Goal: Task Accomplishment & Management: Use online tool/utility

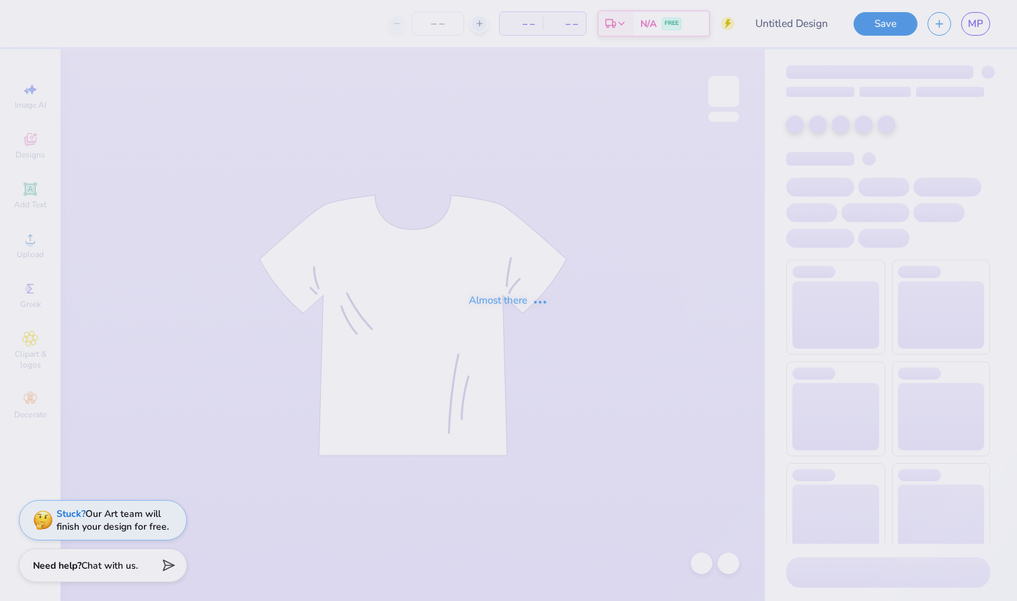
type input "Louisiana State University and Agricultural and Mechanical C : M"
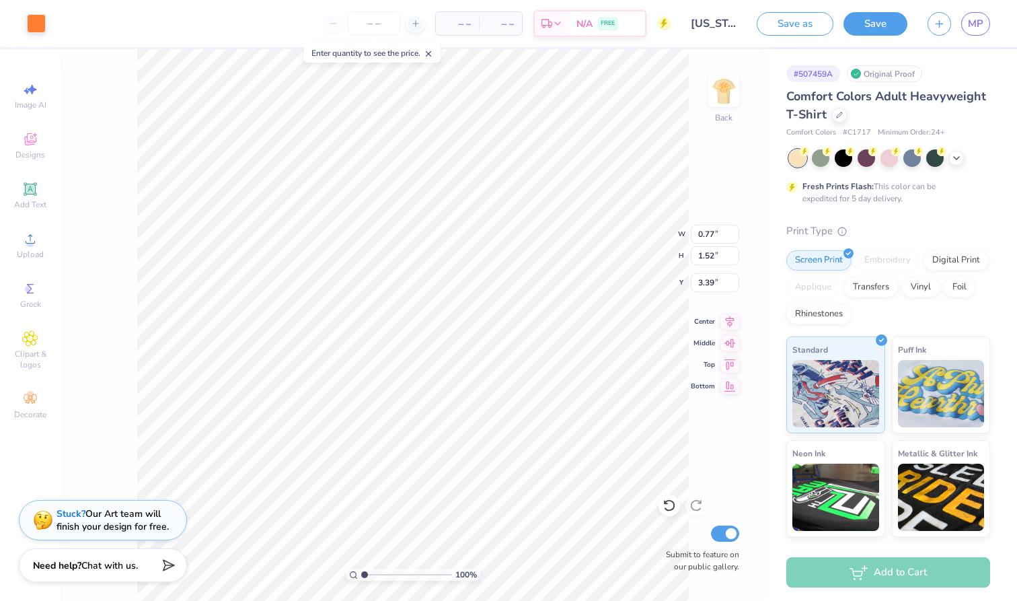
type input "0.70"
type input "1.37"
type input "4.97"
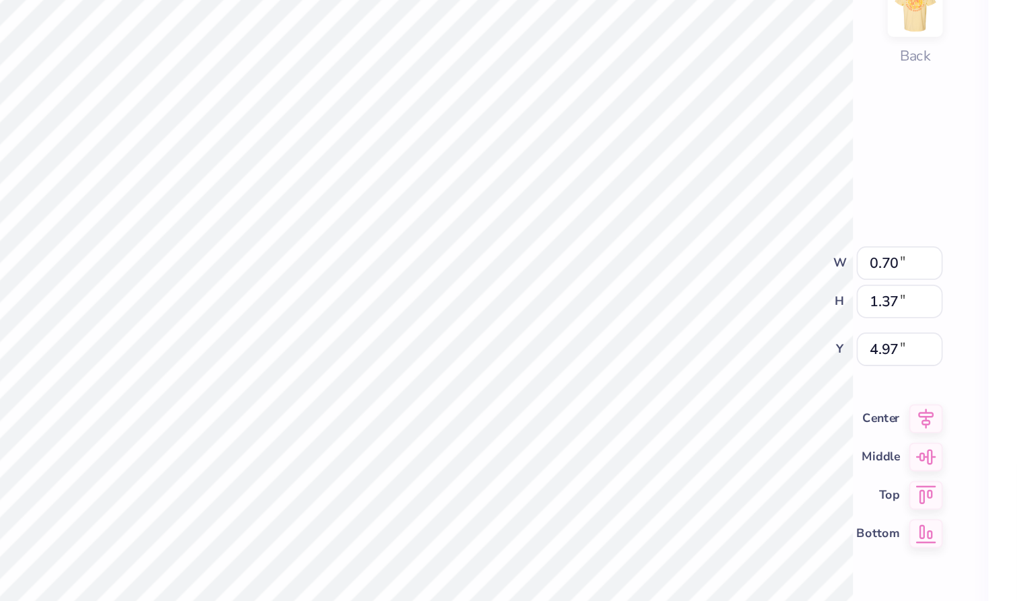
type input "0.77"
type input "1.52"
type input "3.46"
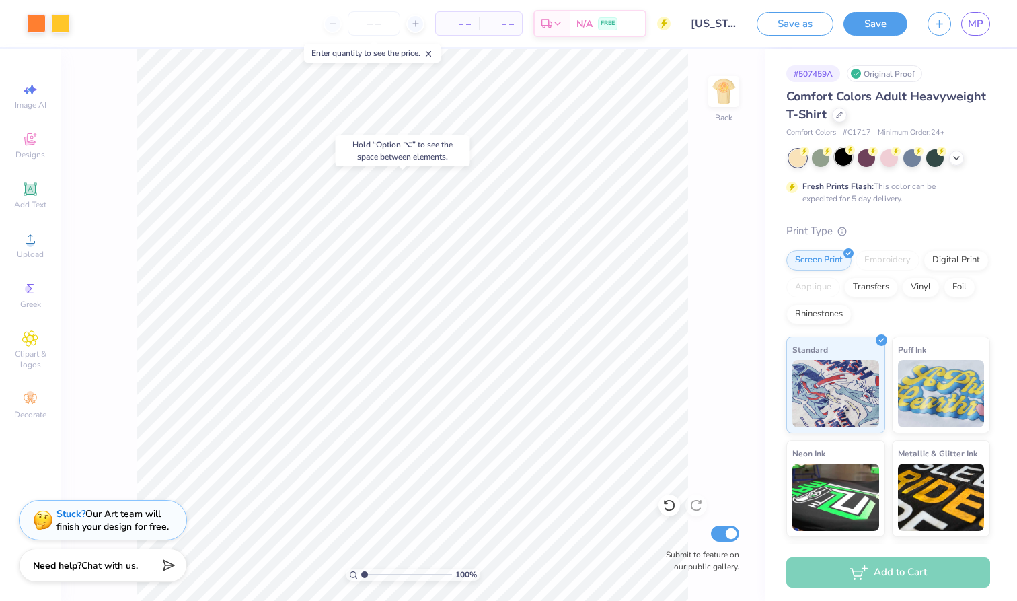
click at [848, 159] on div at bounding box center [843, 156] width 17 height 17
click at [950, 161] on div at bounding box center [956, 156] width 15 height 15
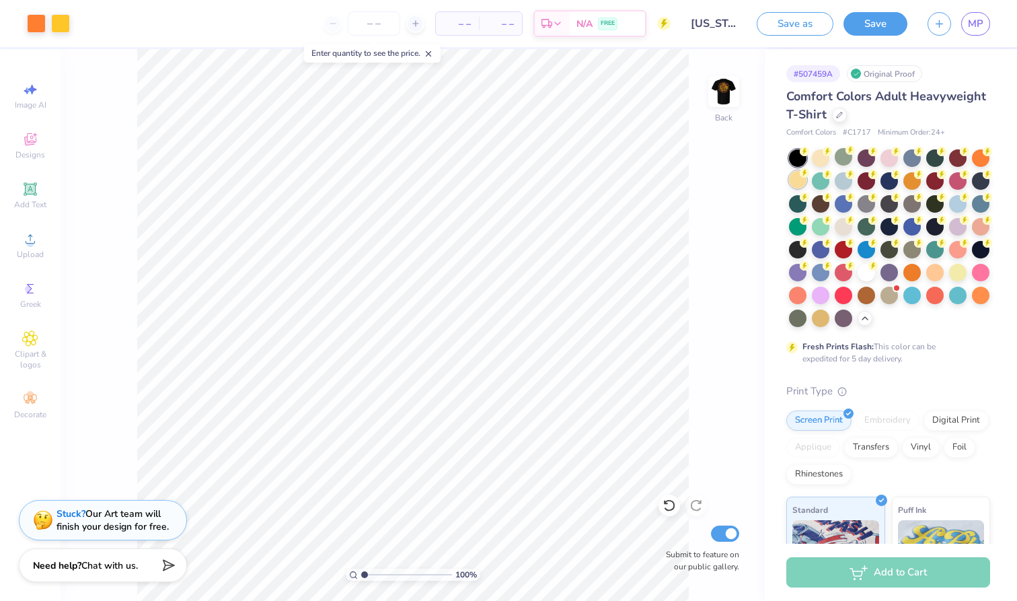
click at [802, 183] on div at bounding box center [797, 179] width 17 height 17
click at [825, 153] on icon at bounding box center [827, 149] width 9 height 9
click at [956, 271] on div at bounding box center [957, 270] width 17 height 17
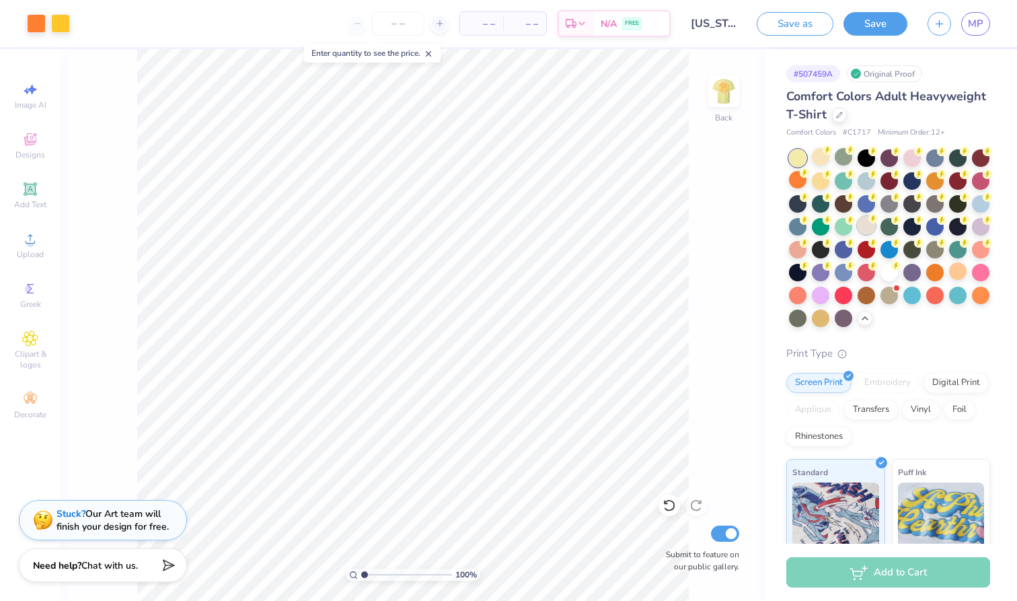
click at [868, 229] on div at bounding box center [866, 225] width 17 height 17
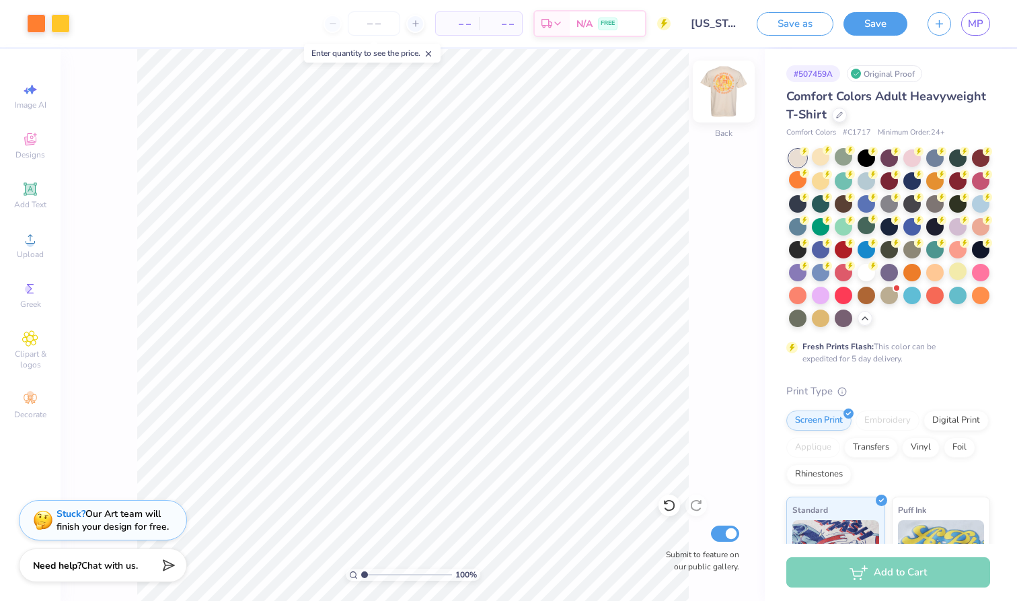
click at [728, 86] on img at bounding box center [724, 92] width 54 height 54
click at [383, 25] on input "number" at bounding box center [374, 23] width 52 height 24
type input "1"
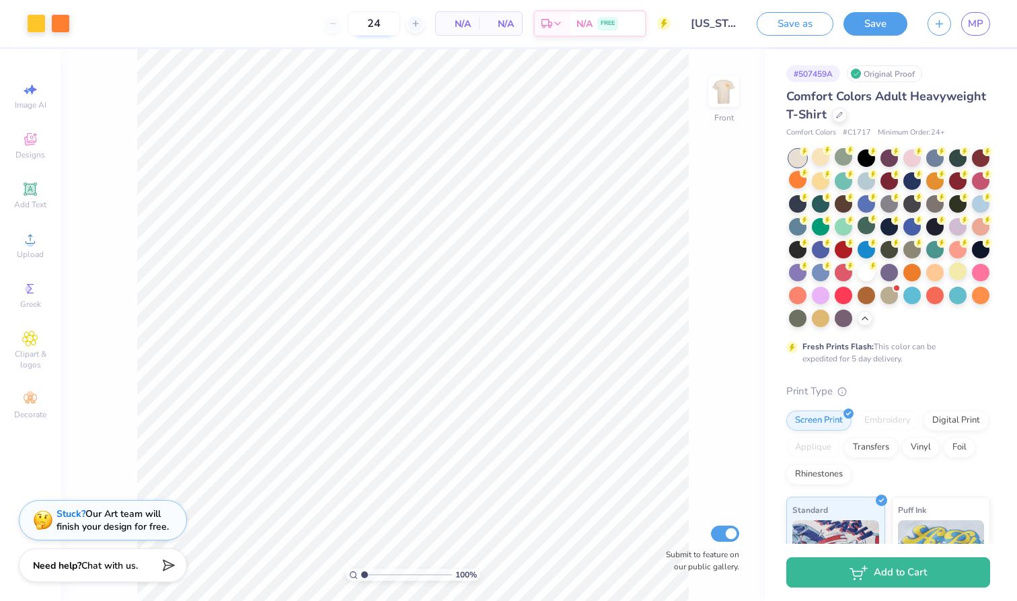
type input "24"
click at [728, 87] on img at bounding box center [724, 92] width 54 height 54
click at [728, 103] on img at bounding box center [724, 92] width 54 height 54
click at [872, 443] on div "Transfers" at bounding box center [871, 445] width 54 height 20
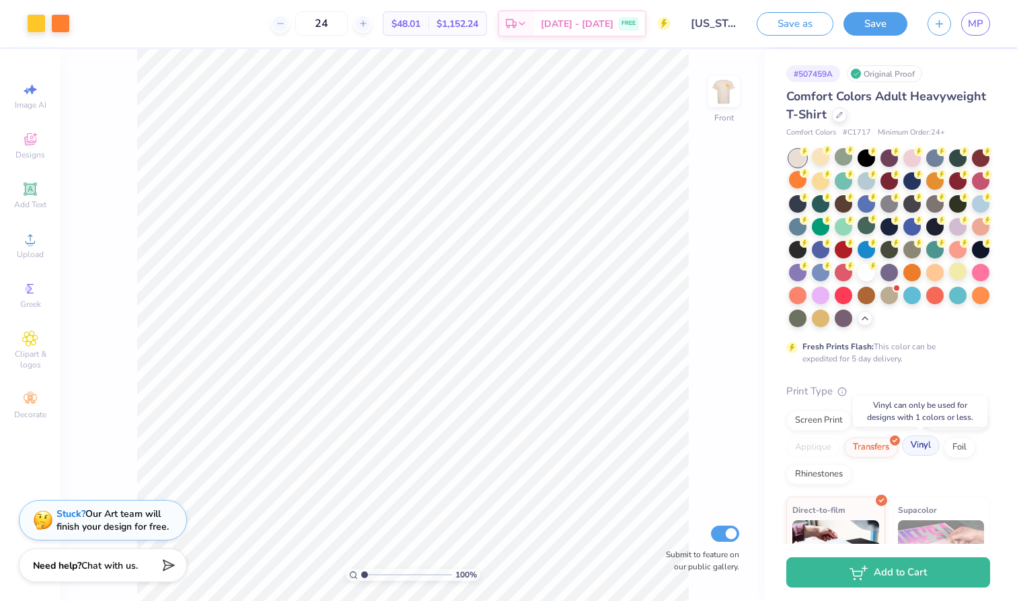
click at [924, 446] on div "Vinyl" at bounding box center [921, 445] width 38 height 20
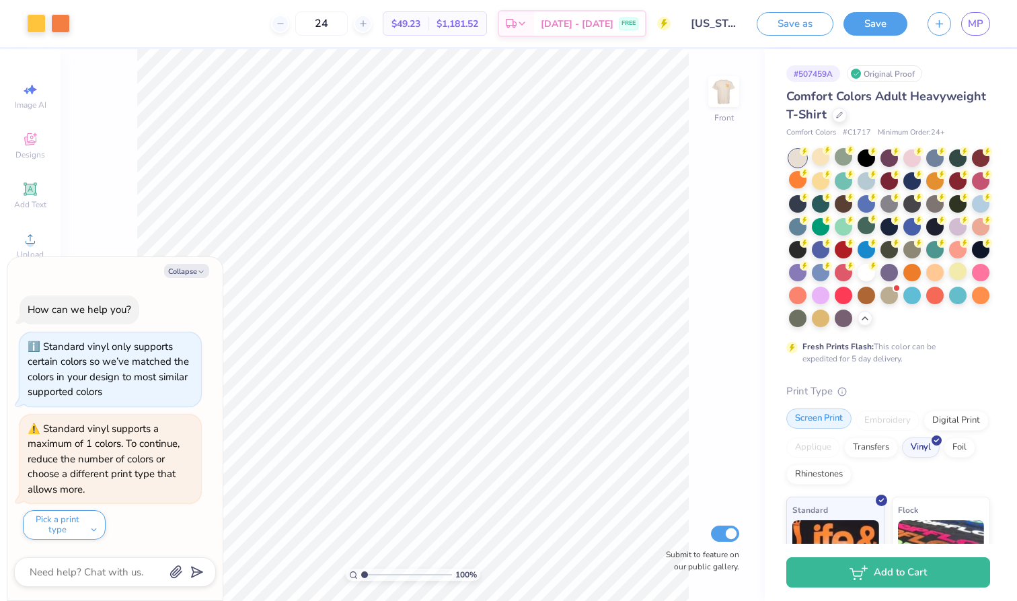
click at [832, 422] on div "Screen Print" at bounding box center [818, 418] width 65 height 20
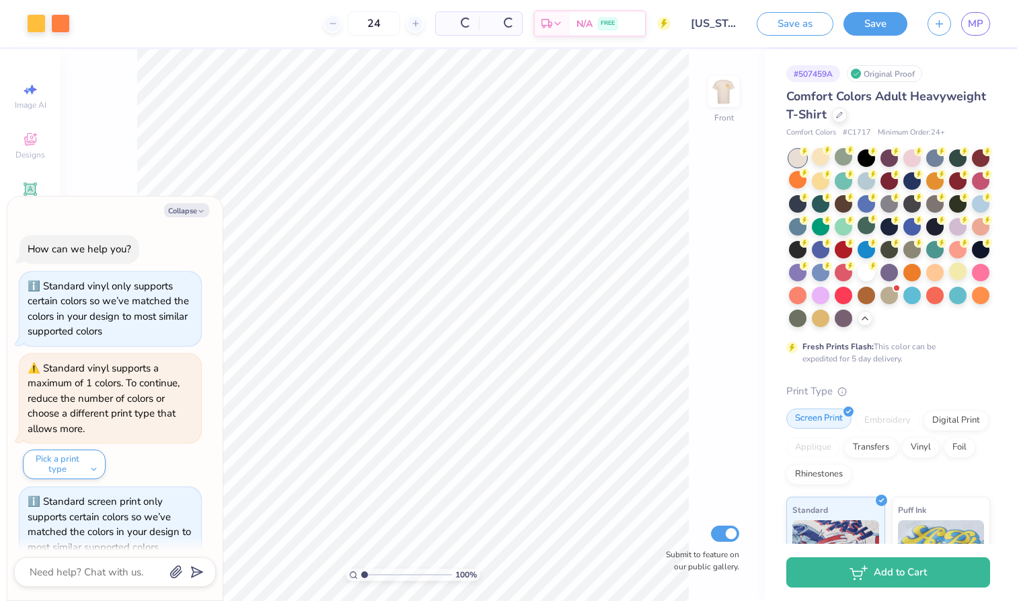
scroll to position [17, 0]
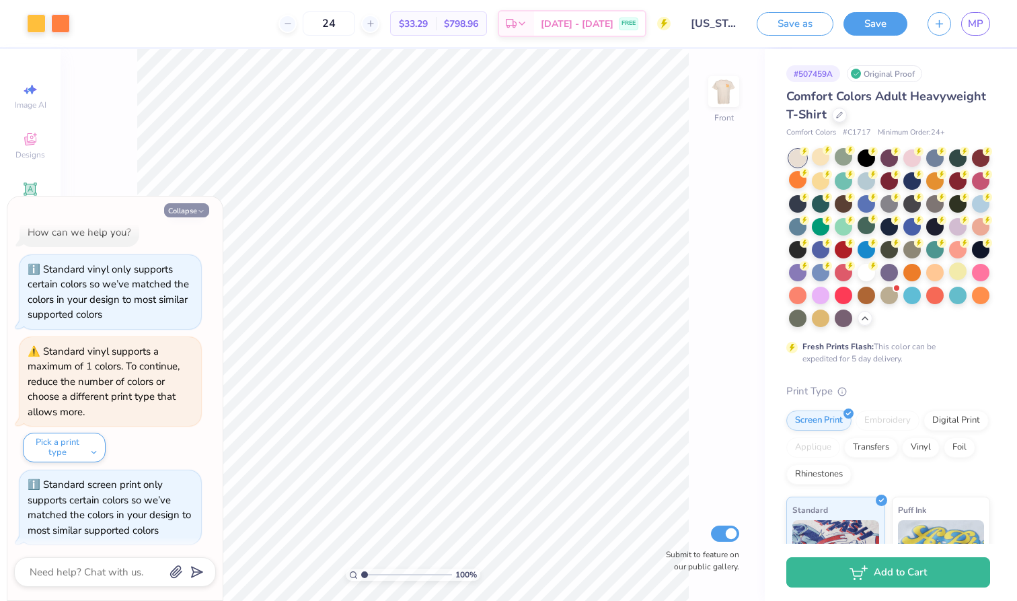
click at [194, 211] on button "Collapse" at bounding box center [186, 210] width 45 height 14
type textarea "x"
